Goal: Task Accomplishment & Management: Manage account settings

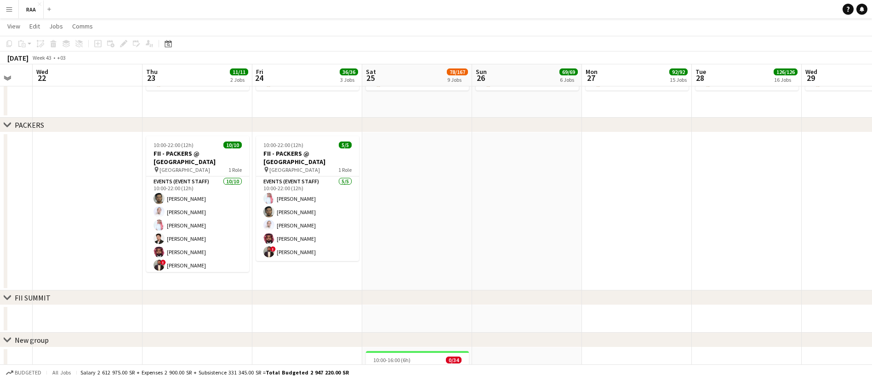
scroll to position [0, 185]
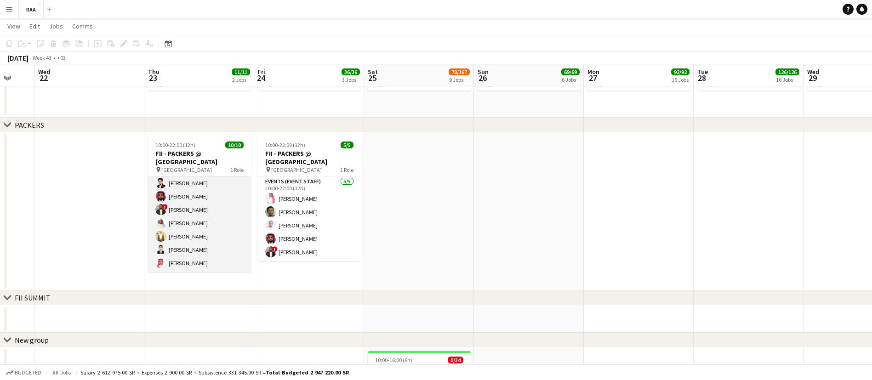
click at [217, 224] on app-card-role "Events (Event Staff) [DATE] 10:00-22:00 (12h) [PERSON_NAME] [PERSON_NAME] [PERS…" at bounding box center [199, 196] width 103 height 151
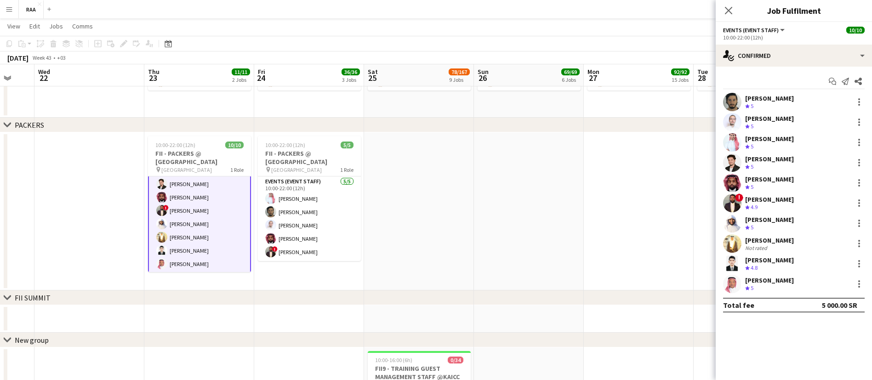
scroll to position [57, 0]
click at [771, 242] on div "[PERSON_NAME]" at bounding box center [769, 240] width 49 height 8
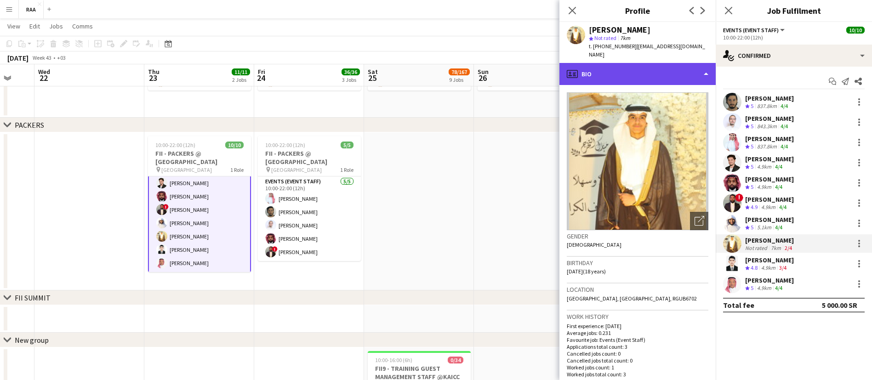
click at [664, 65] on div "profile Bio" at bounding box center [638, 74] width 156 height 22
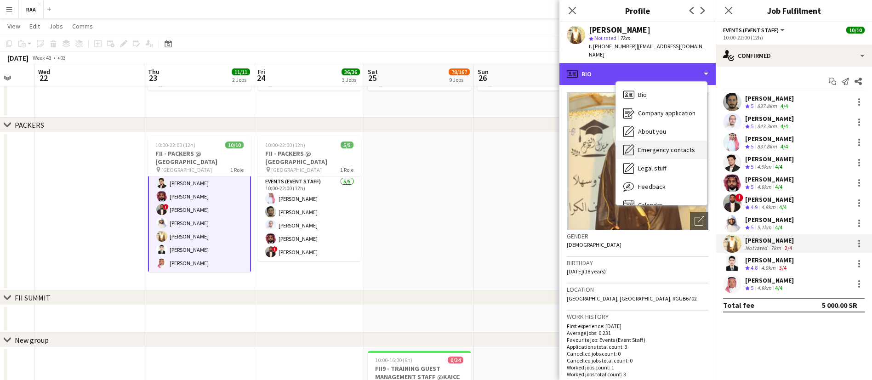
scroll to position [13, 0]
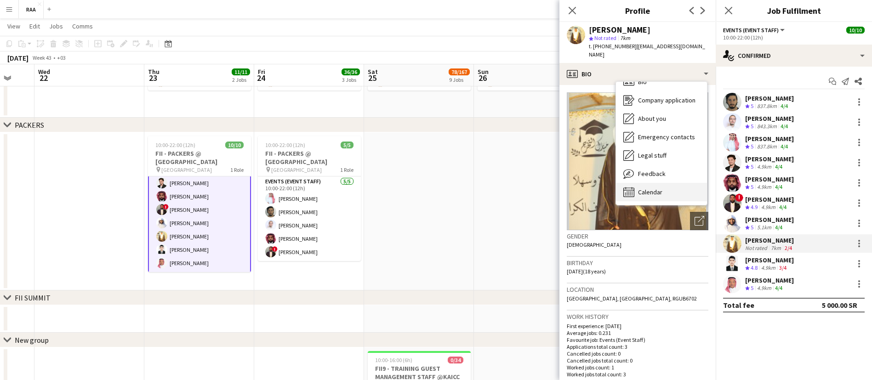
click at [655, 188] on span "Calendar" at bounding box center [650, 192] width 24 height 8
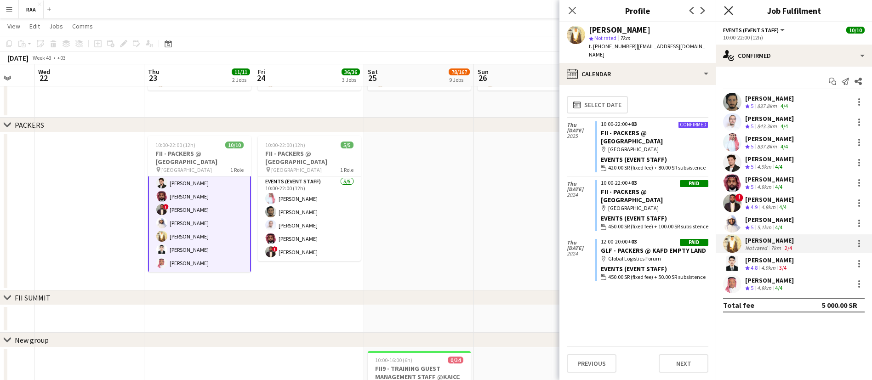
click at [727, 10] on icon "Close pop-in" at bounding box center [728, 10] width 9 height 9
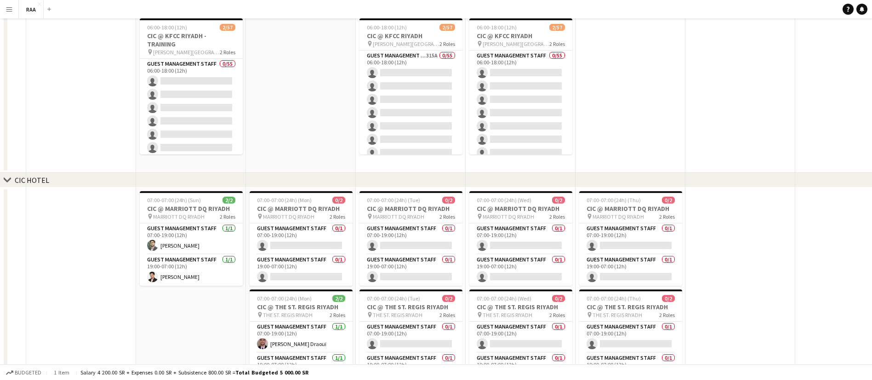
scroll to position [0, 0]
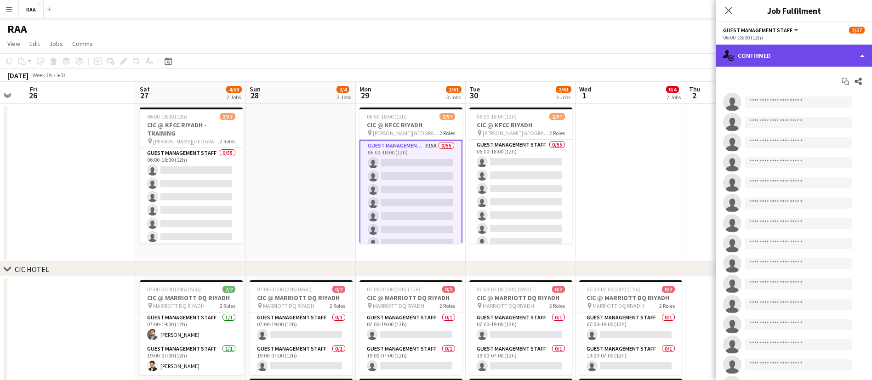
click at [802, 63] on div "single-neutral-actions-check-2 Confirmed" at bounding box center [794, 56] width 156 height 22
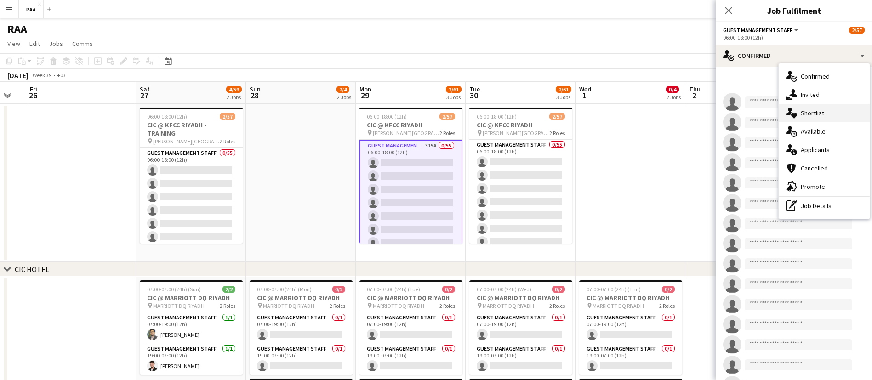
click at [813, 117] on div "single-neutral-actions-heart Shortlist" at bounding box center [824, 113] width 91 height 18
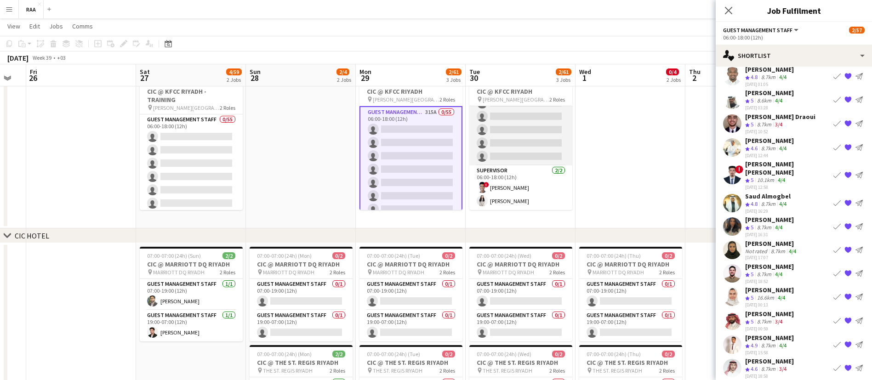
scroll to position [31, 0]
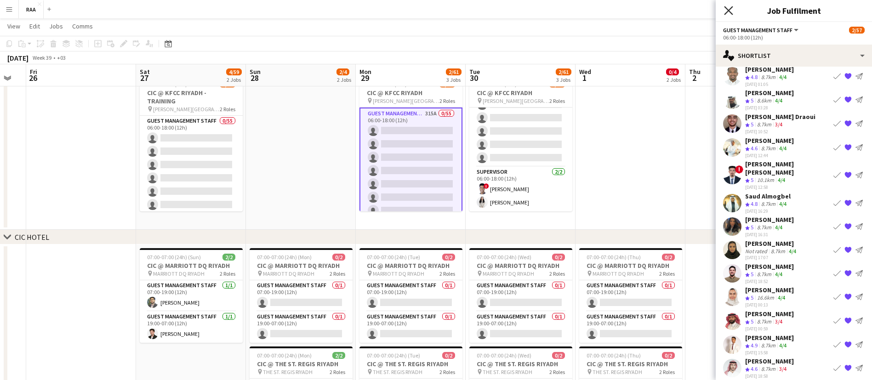
click at [731, 14] on icon "Close pop-in" at bounding box center [728, 10] width 9 height 9
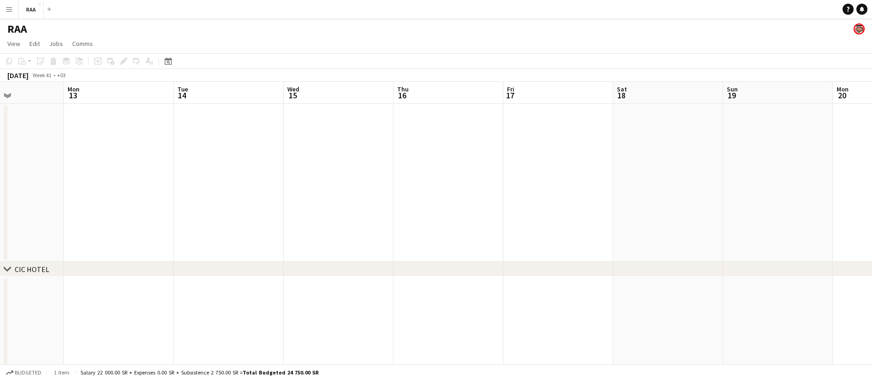
scroll to position [0, 268]
